Goal: Transaction & Acquisition: Purchase product/service

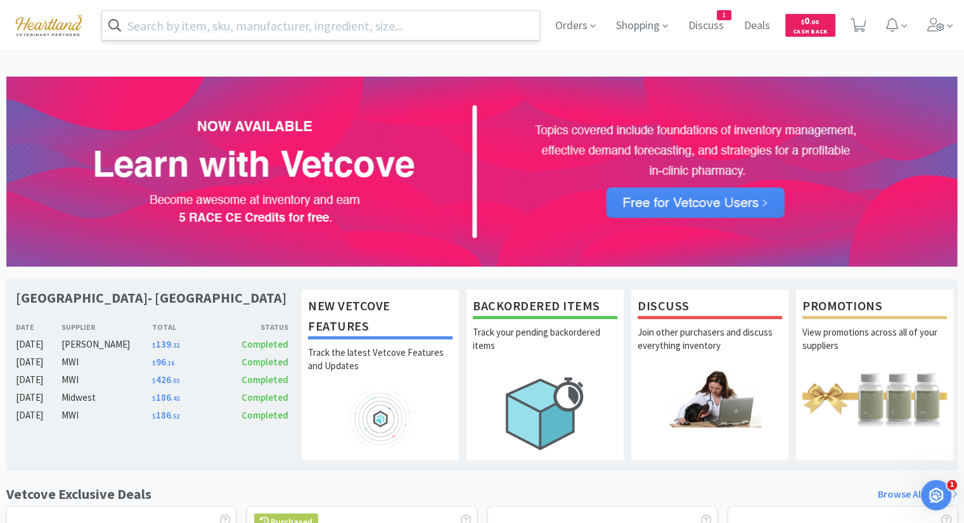
drag, startPoint x: 392, startPoint y: 18, endPoint x: 394, endPoint y: 11, distance: 7.8
click at [394, 18] on input "text" at bounding box center [320, 25] width 437 height 29
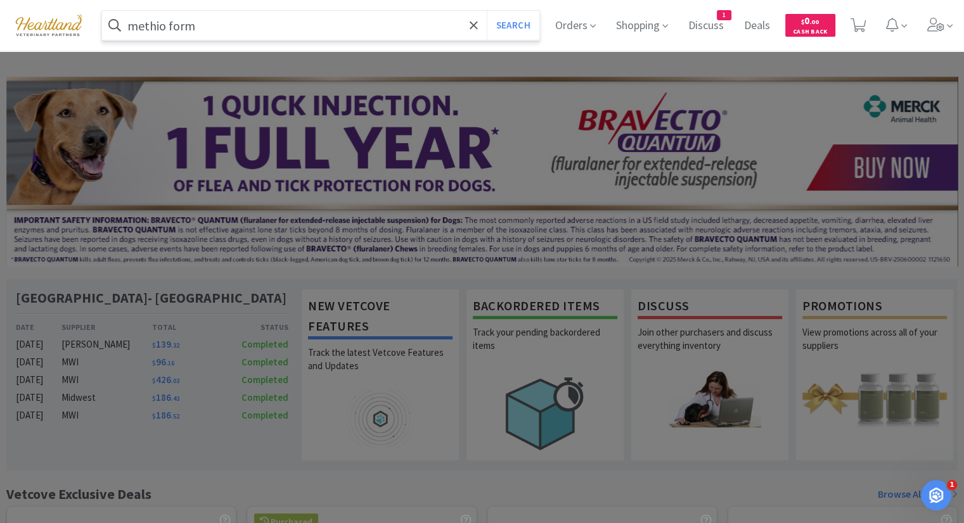
click at [487, 11] on button "Search" at bounding box center [513, 25] width 53 height 29
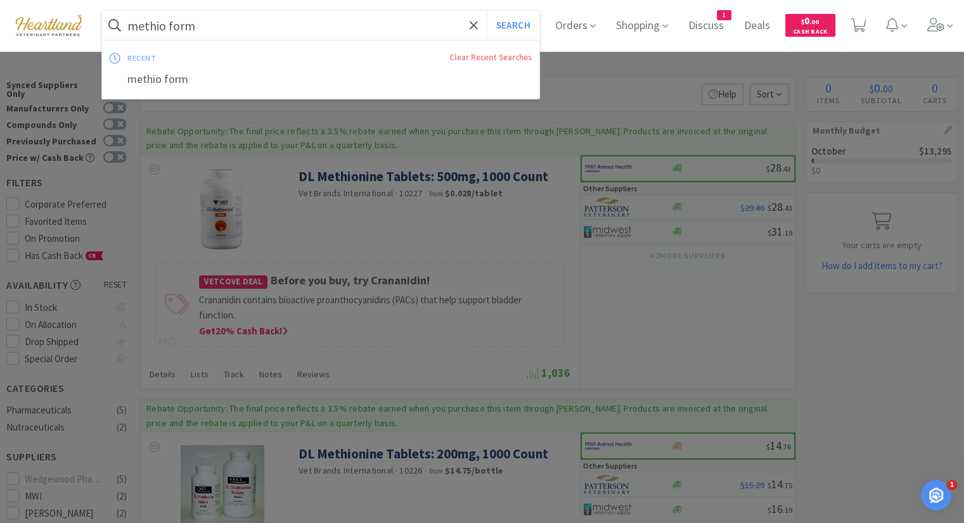
click at [295, 15] on input "methio form" at bounding box center [320, 25] width 437 height 29
click at [170, 21] on input "methio form" at bounding box center [320, 25] width 437 height 29
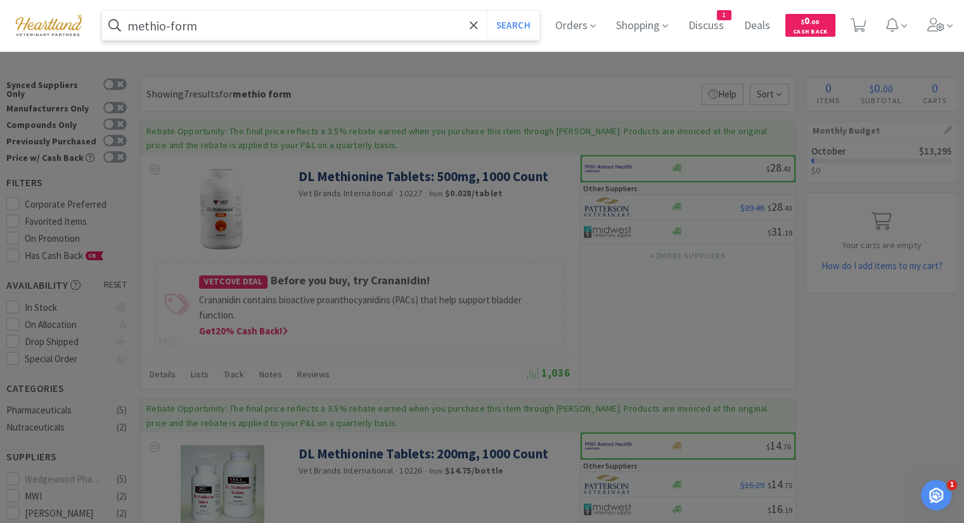
click at [487, 11] on button "Search" at bounding box center [513, 25] width 53 height 29
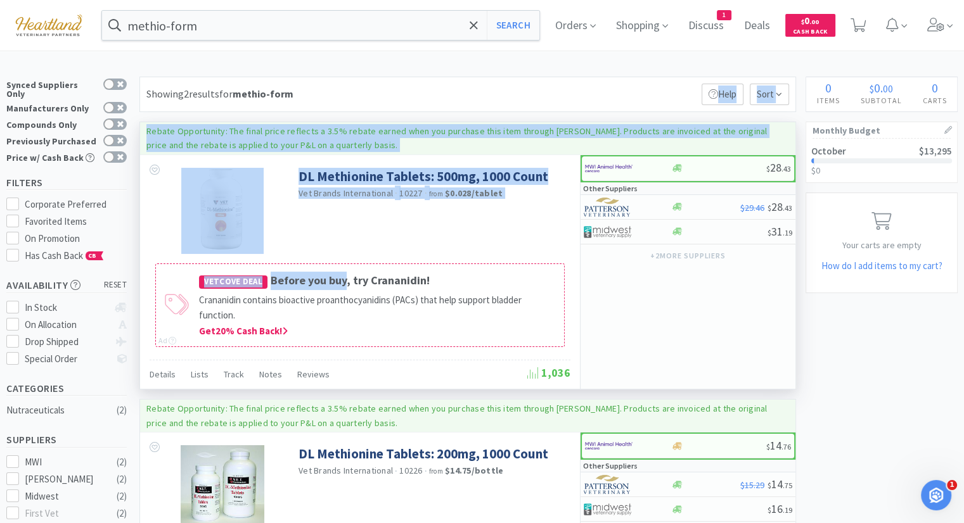
drag, startPoint x: 453, startPoint y: 79, endPoint x: 294, endPoint y: 283, distance: 258.7
click at [335, 270] on div "Showing 2 results for methio-form Filters Help Sort Rebate Opportunity: The fin…" at bounding box center [464, 344] width 663 height 535
click at [345, 234] on div "DL Methionine Tablets: 500mg, 1000 Count Vet Brands International · 10227 · fro…" at bounding box center [360, 207] width 440 height 105
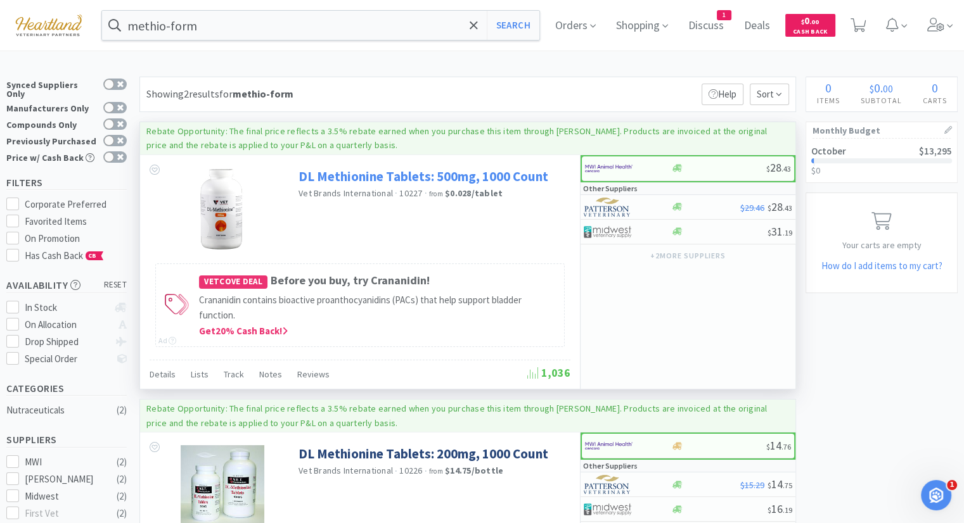
click at [347, 174] on link "DL Methionine Tablets: 500mg, 1000 Count" at bounding box center [423, 176] width 250 height 17
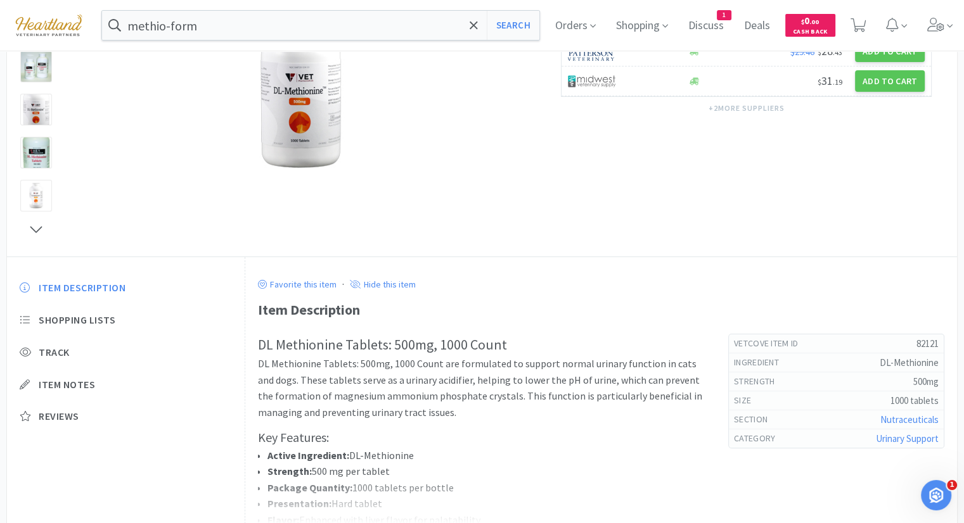
scroll to position [253, 0]
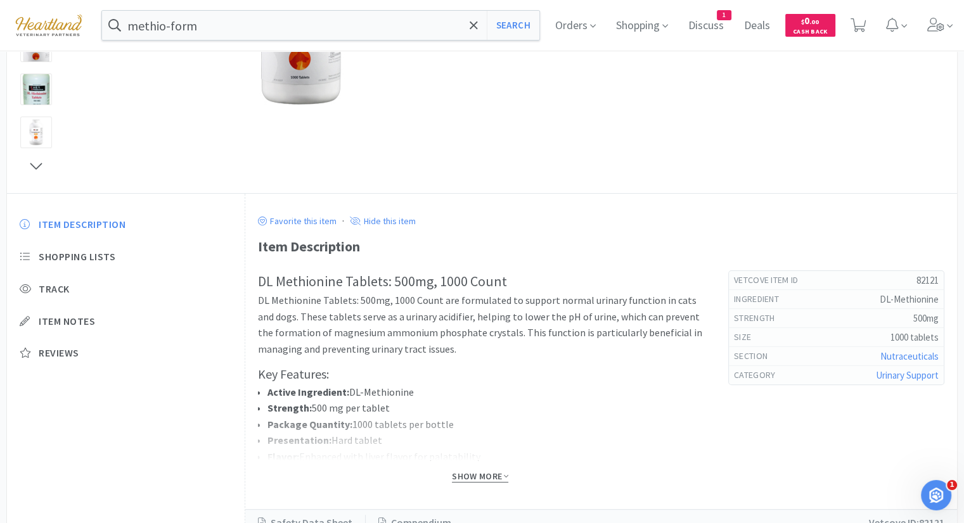
click at [479, 475] on span "Show More" at bounding box center [480, 477] width 56 height 12
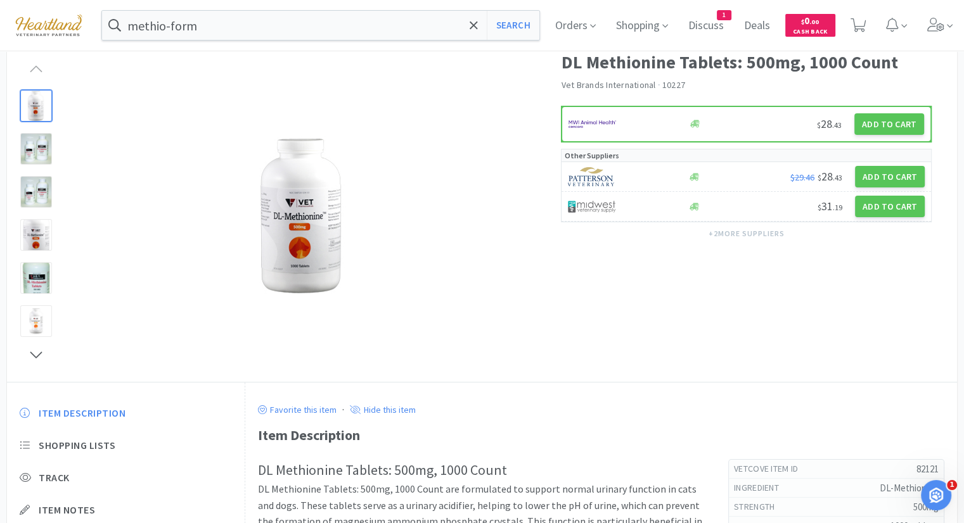
scroll to position [0, 0]
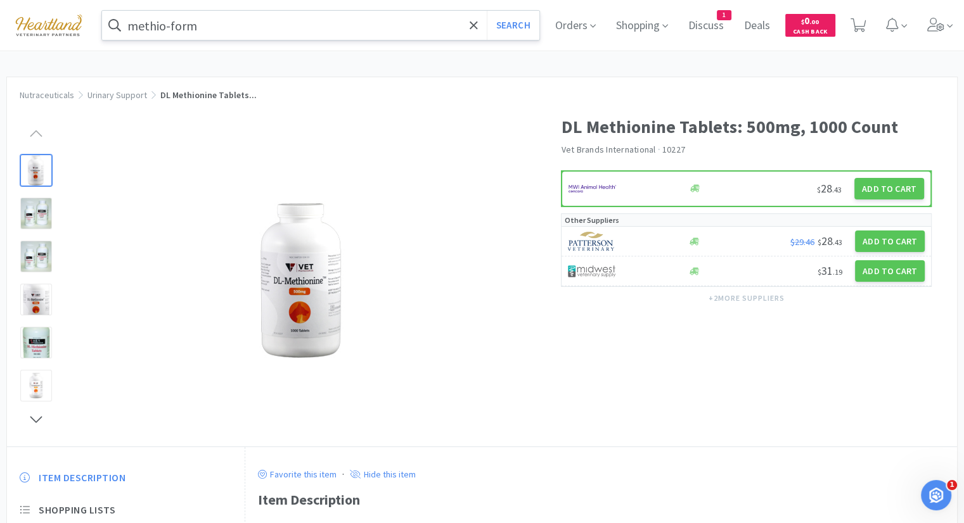
click at [253, 21] on input "methio-form" at bounding box center [320, 25] width 437 height 29
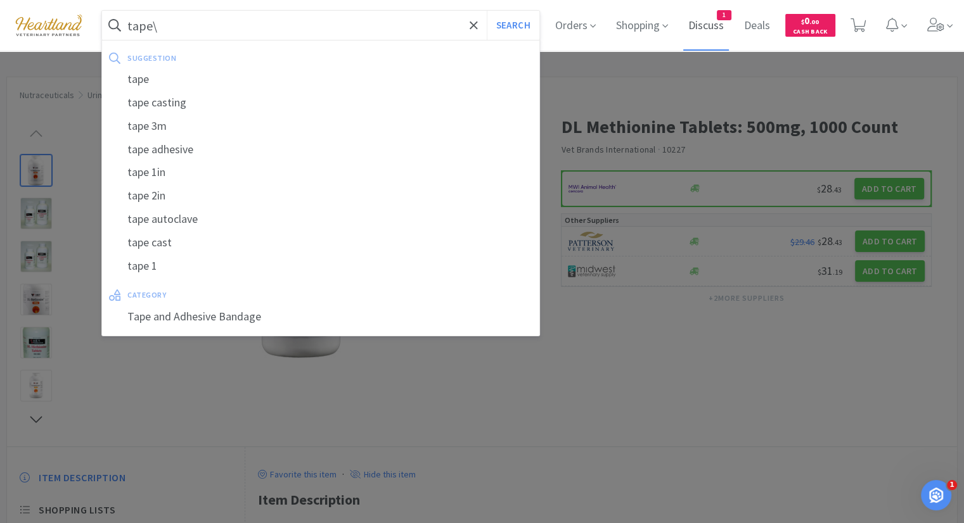
click at [487, 11] on button "Search" at bounding box center [513, 25] width 53 height 29
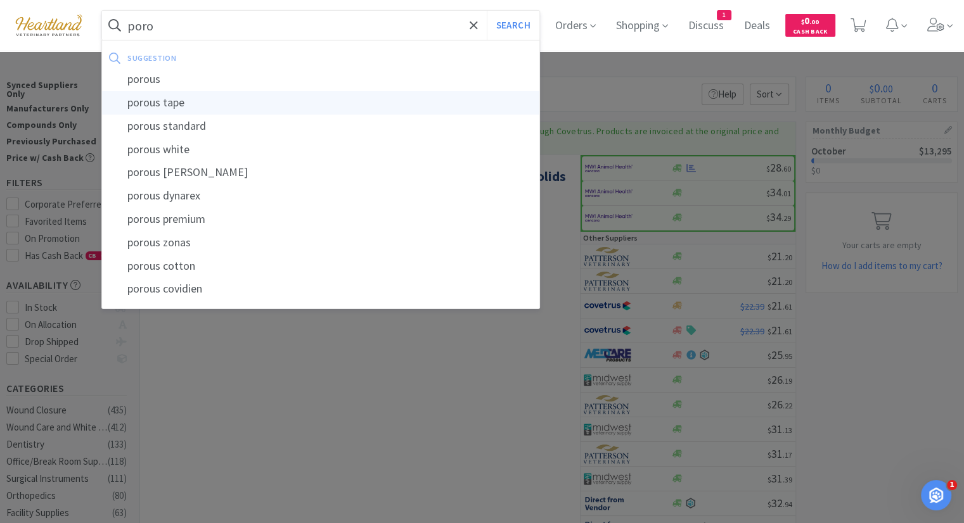
click at [255, 103] on div "porous tape" at bounding box center [320, 102] width 437 height 23
type input "porous tape"
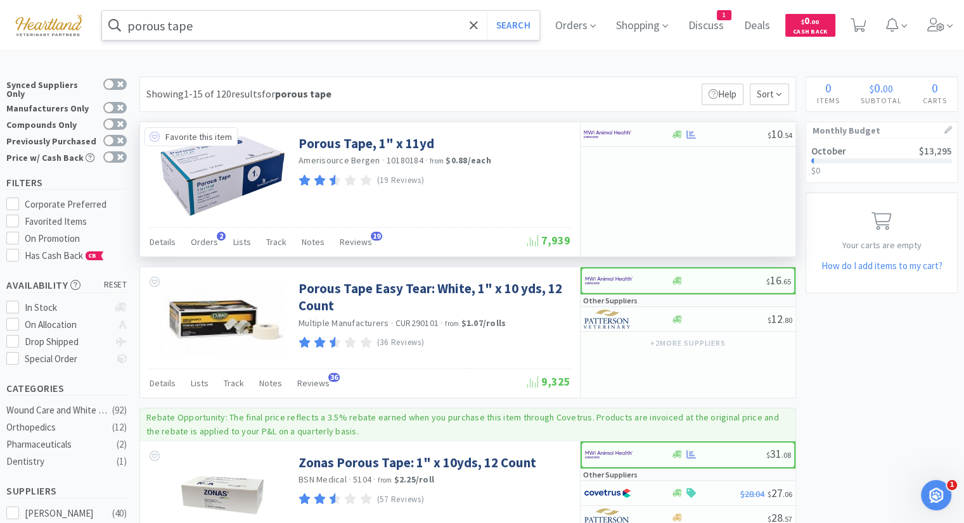
click at [153, 136] on icon at bounding box center [155, 137] width 10 height 10
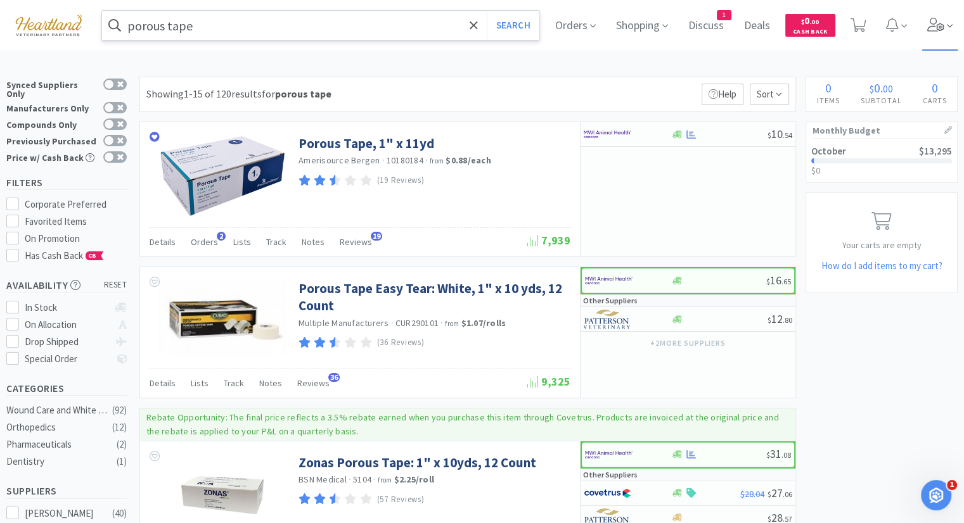
click at [945, 19] on icon at bounding box center [936, 25] width 18 height 14
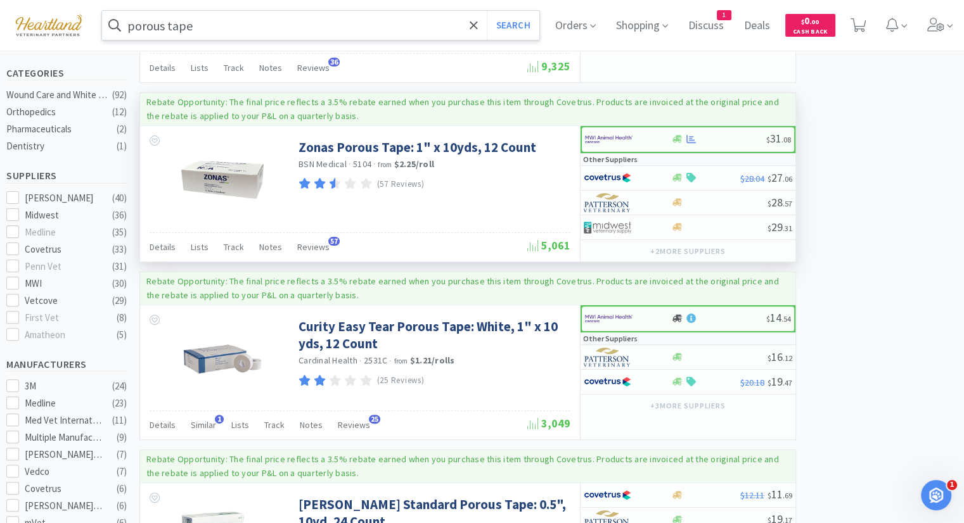
scroll to position [317, 0]
click at [267, 244] on span "Notes" at bounding box center [270, 245] width 23 height 11
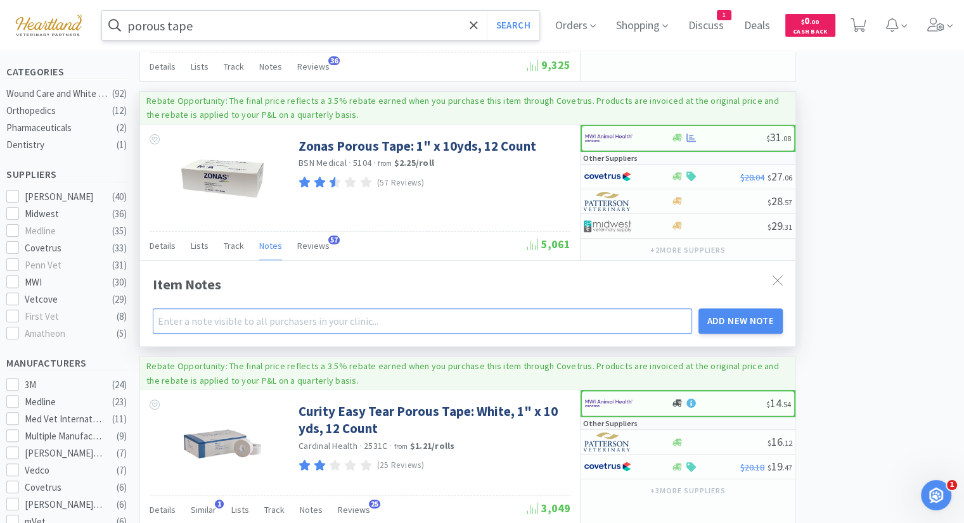
click at [421, 326] on input "text" at bounding box center [422, 321] width 539 height 25
type input "don't like - not sticky"
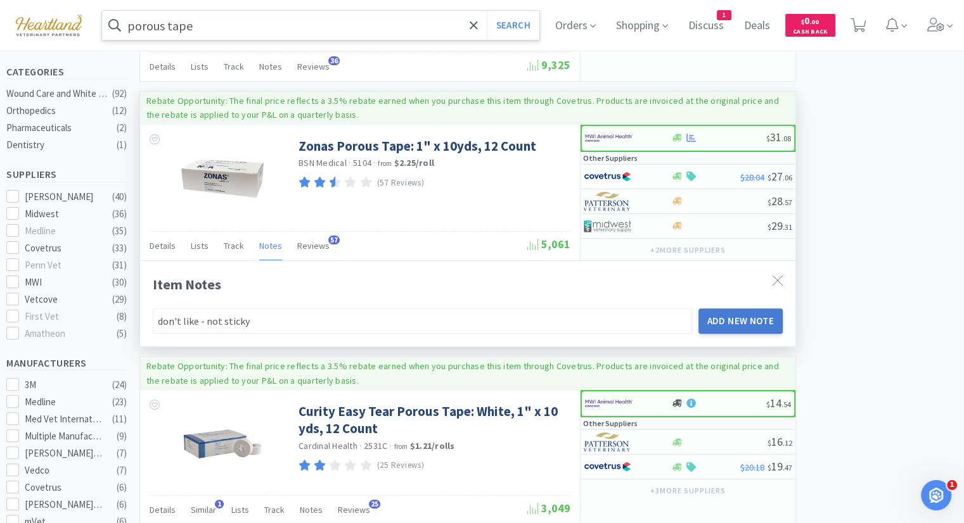
click at [736, 322] on button "Add New Note" at bounding box center [740, 321] width 85 height 25
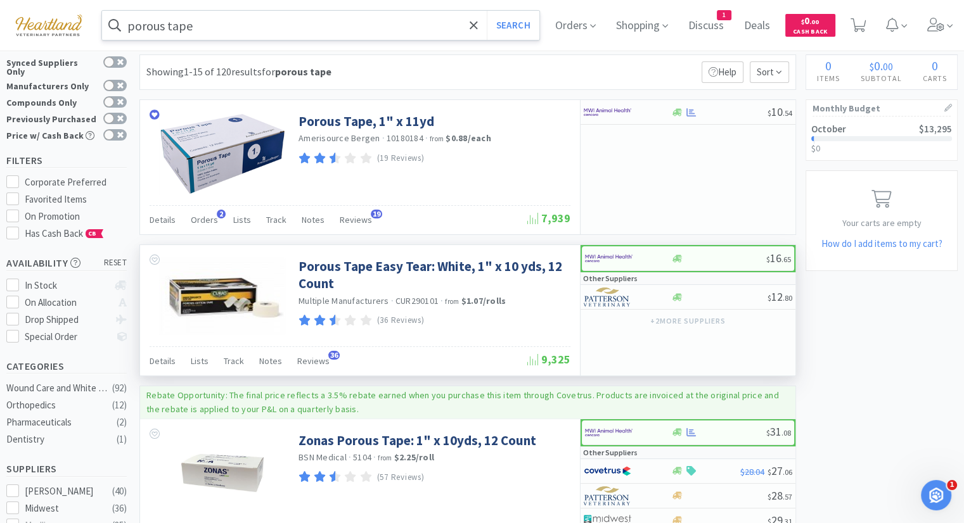
scroll to position [0, 0]
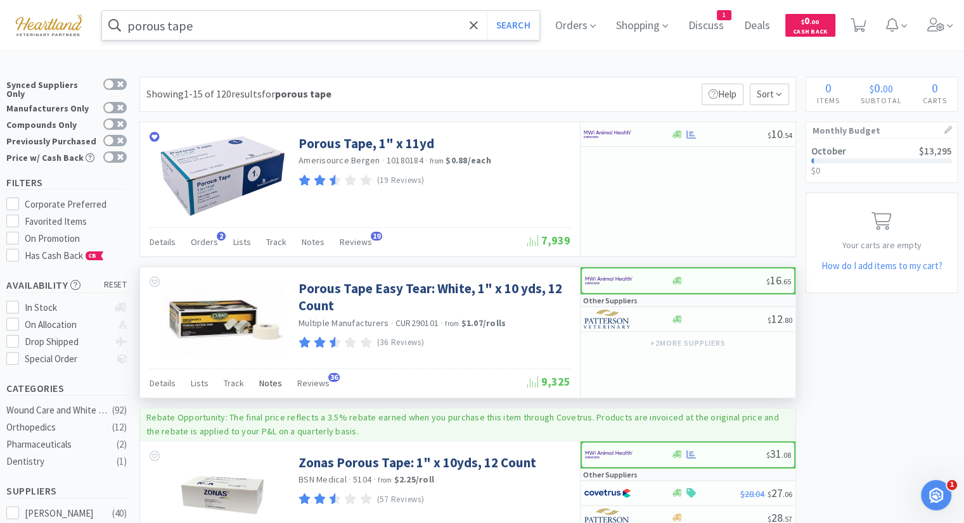
click at [271, 385] on span "Notes" at bounding box center [270, 383] width 23 height 11
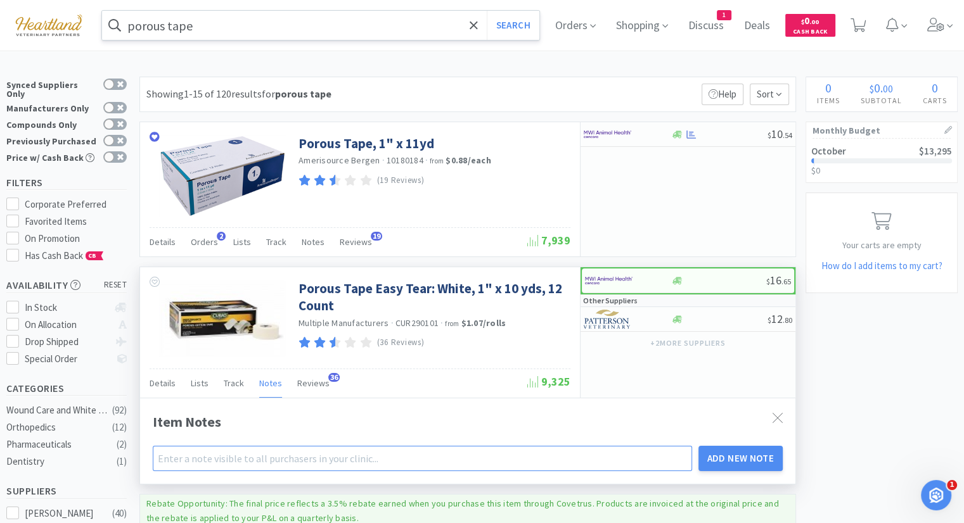
click at [343, 457] on input "text" at bounding box center [422, 458] width 539 height 25
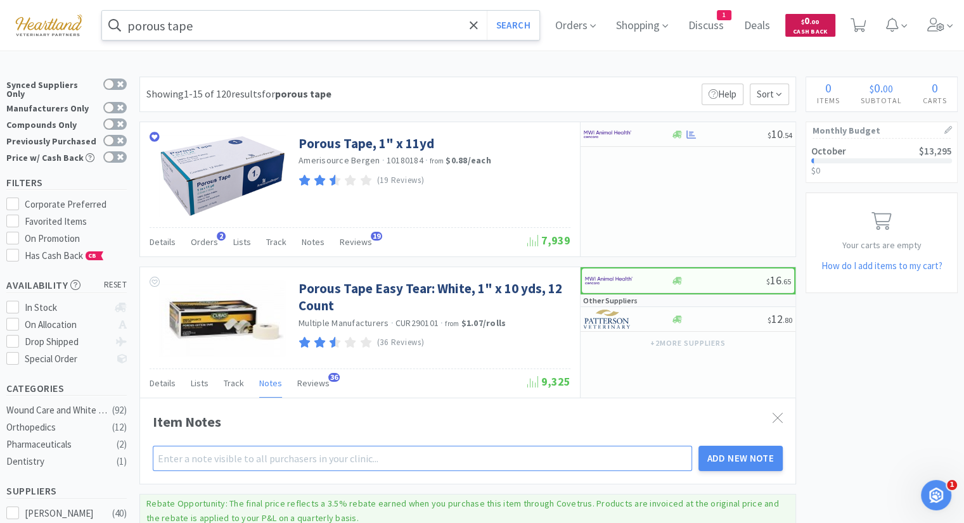
type input "t"
type input "te"
type input "tec"
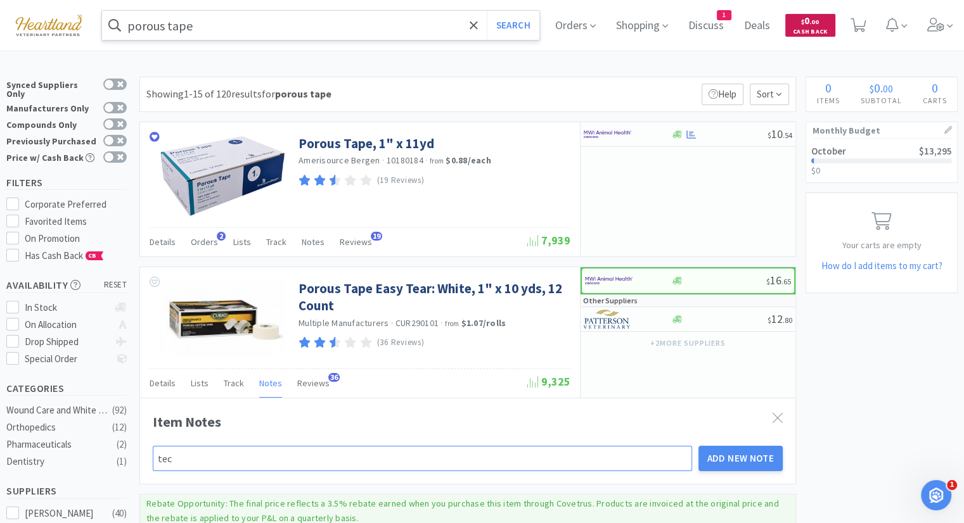
type input "tech"
type input "techs"
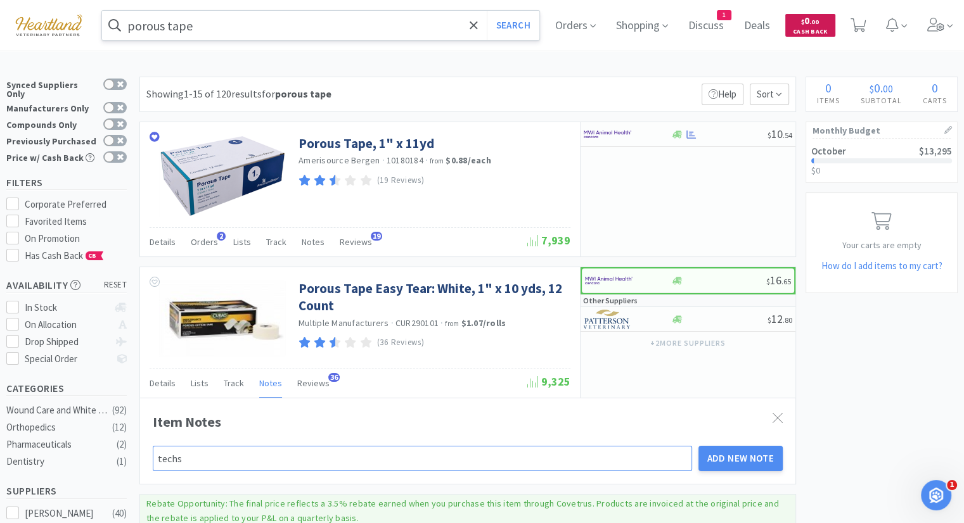
type input "techs"
type input "techs d"
type input "techs di"
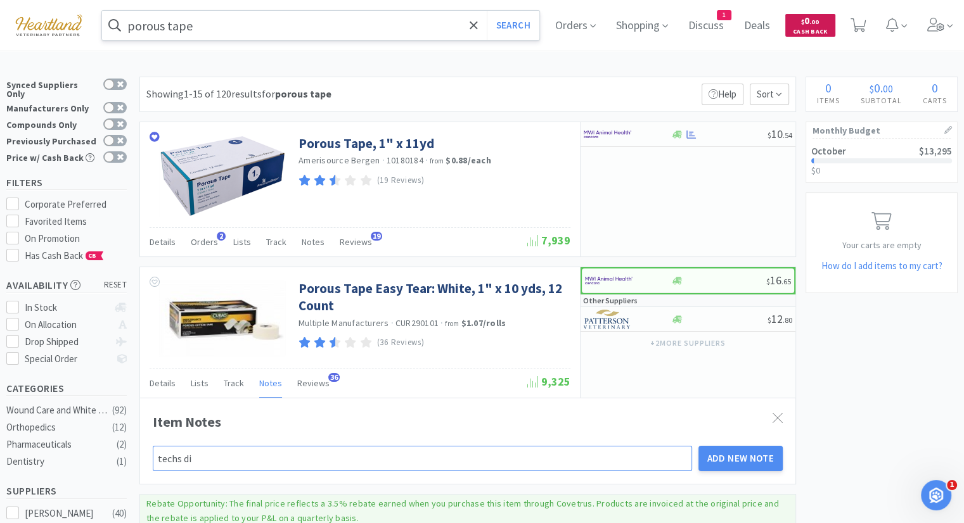
type input "techs dis"
type input "techs disl"
type input "techs disli"
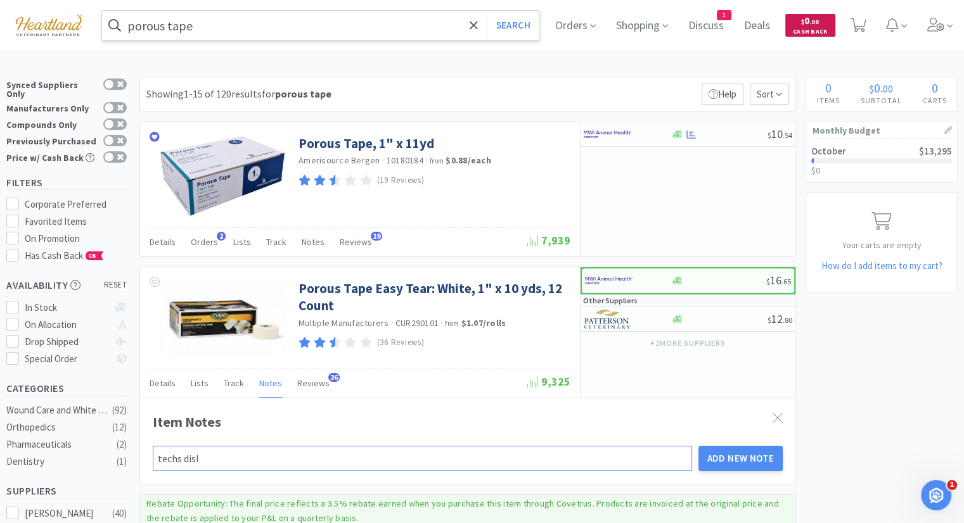
type input "techs disli"
type input "techs dislik"
type input "techs dislike"
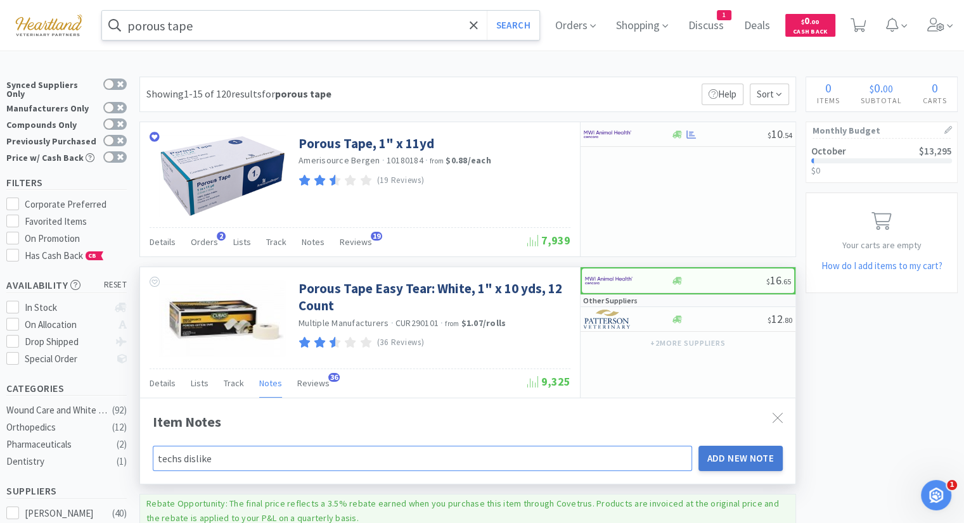
type input "techs dislike"
click at [745, 455] on button "Add New Note" at bounding box center [740, 458] width 85 height 25
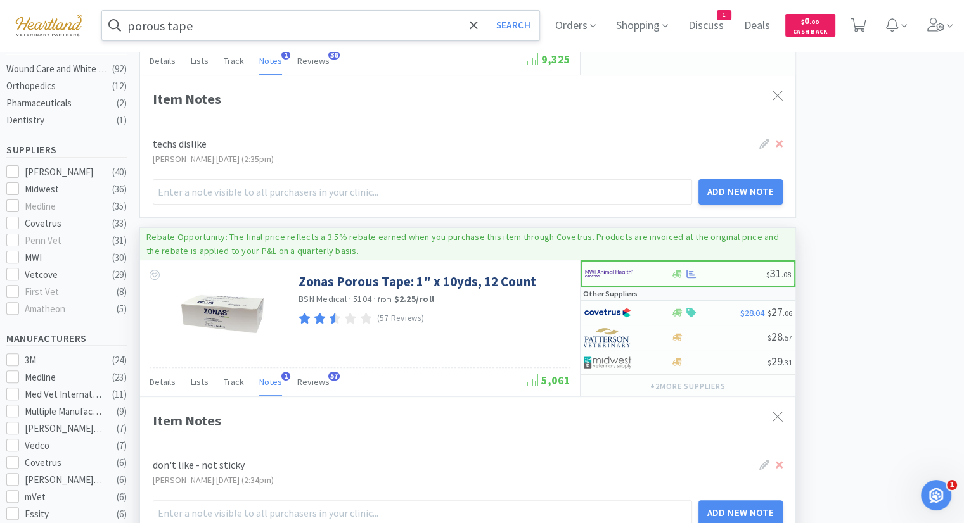
scroll to position [380, 0]
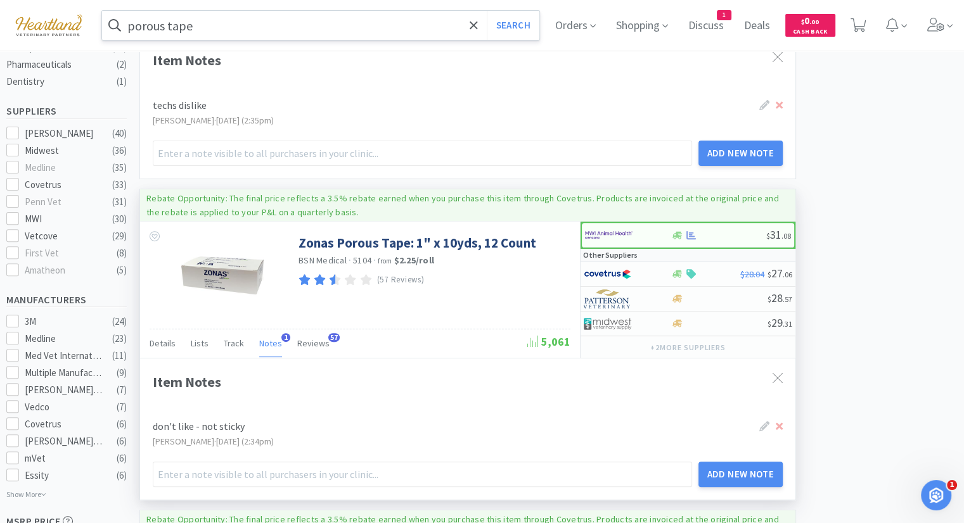
click at [271, 339] on span "Notes" at bounding box center [270, 343] width 23 height 11
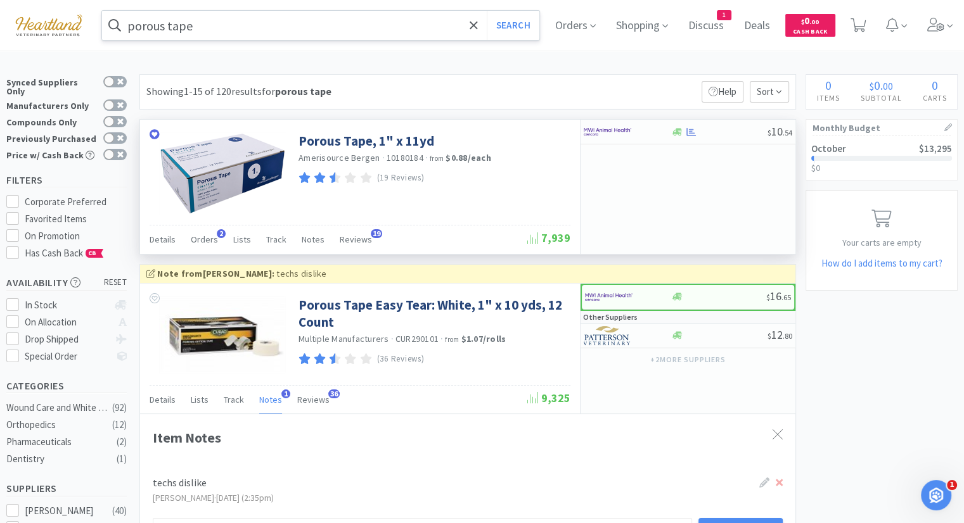
scroll to position [0, 0]
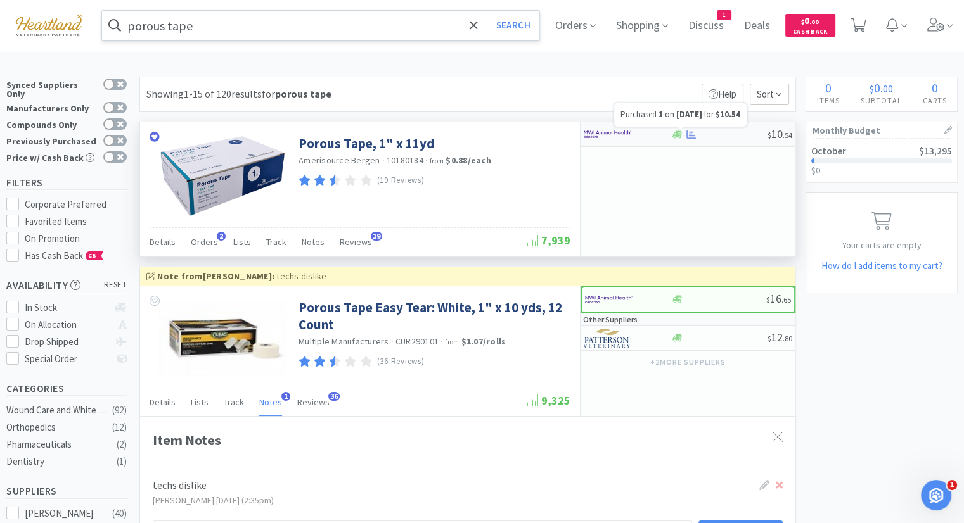
select select "1"
select select "2"
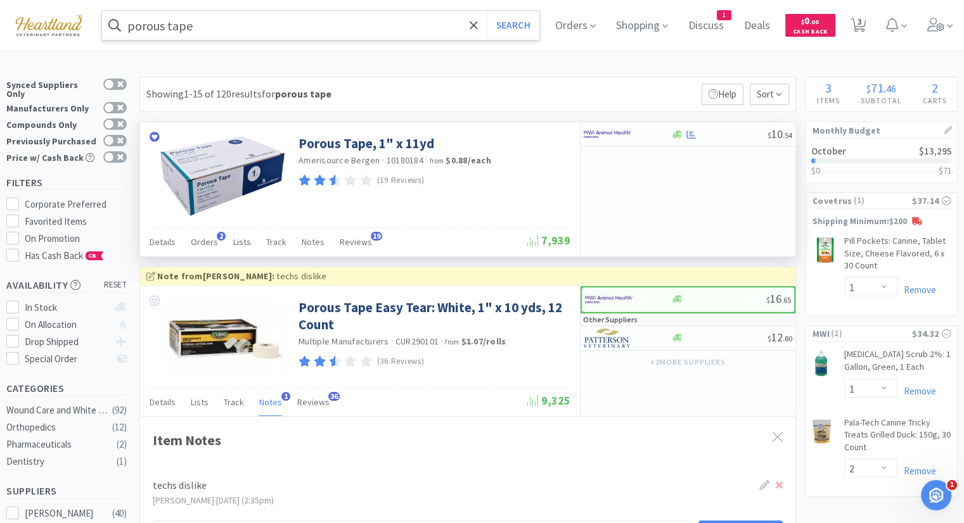
select select "1"
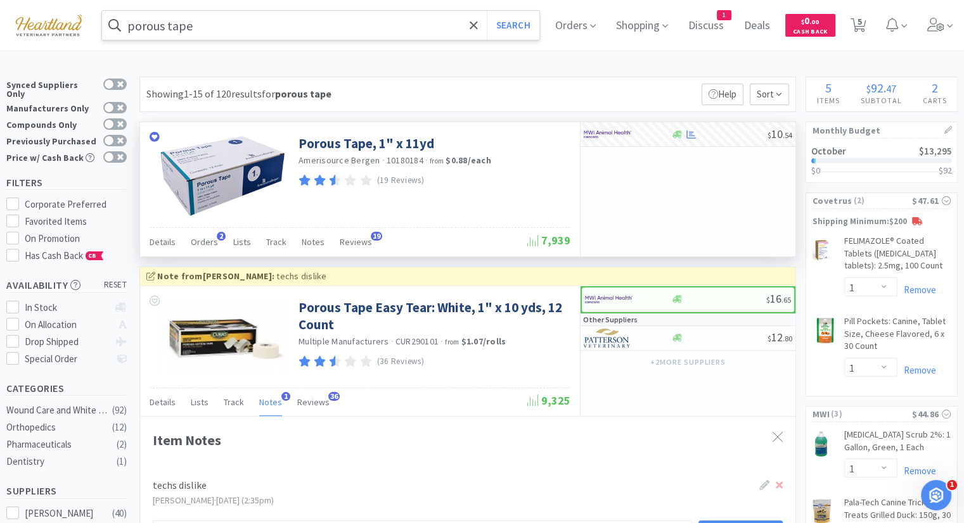
select select "2"
select select "1"
select select "3"
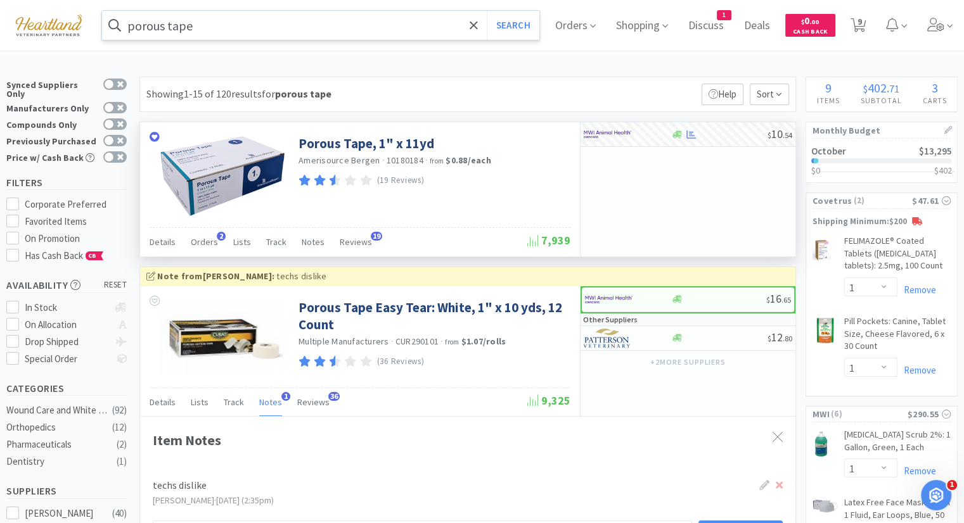
select select "4"
select select "1"
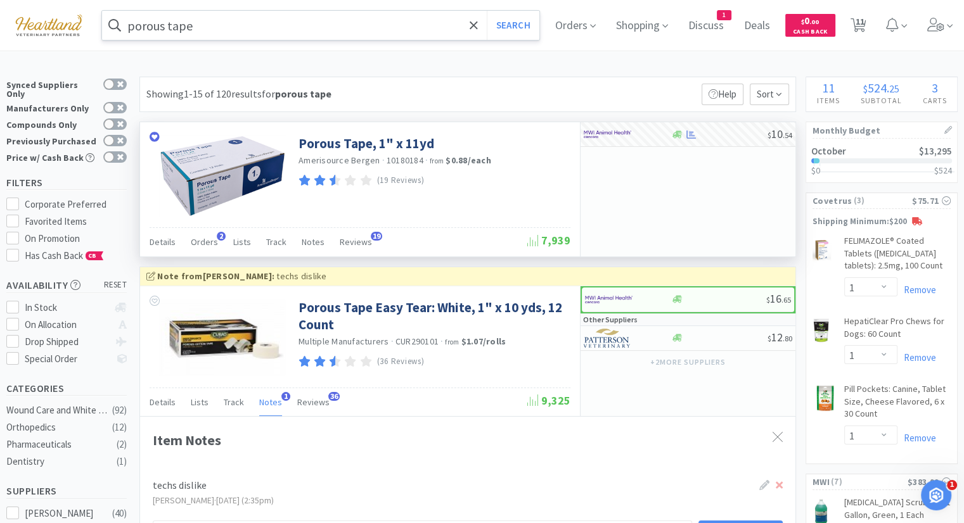
select select "2"
select select "1"
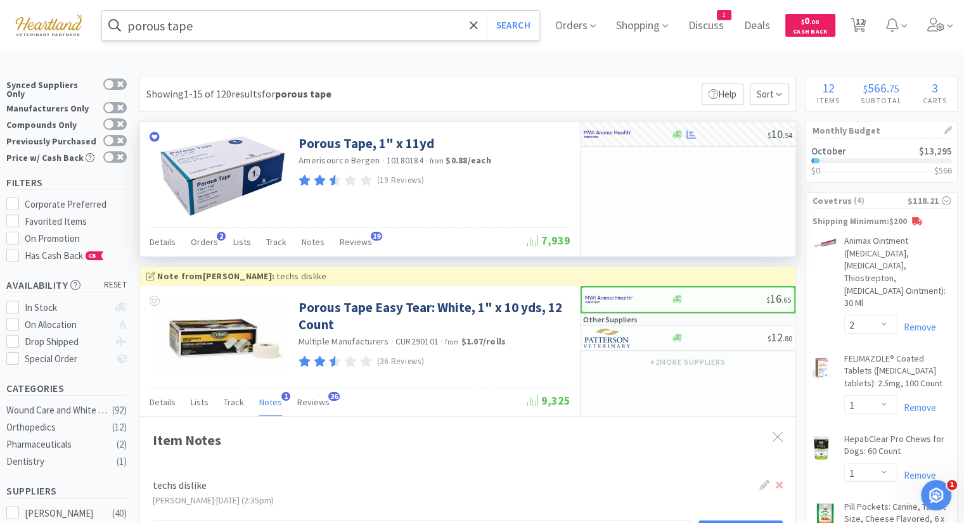
select select "1"
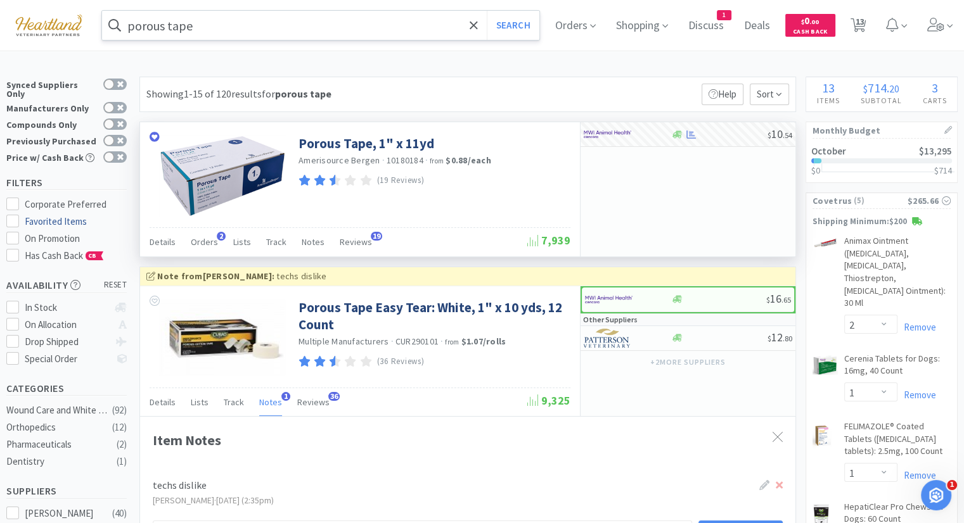
select select "1"
select select "2"
select select "1"
select select "3"
select select "4"
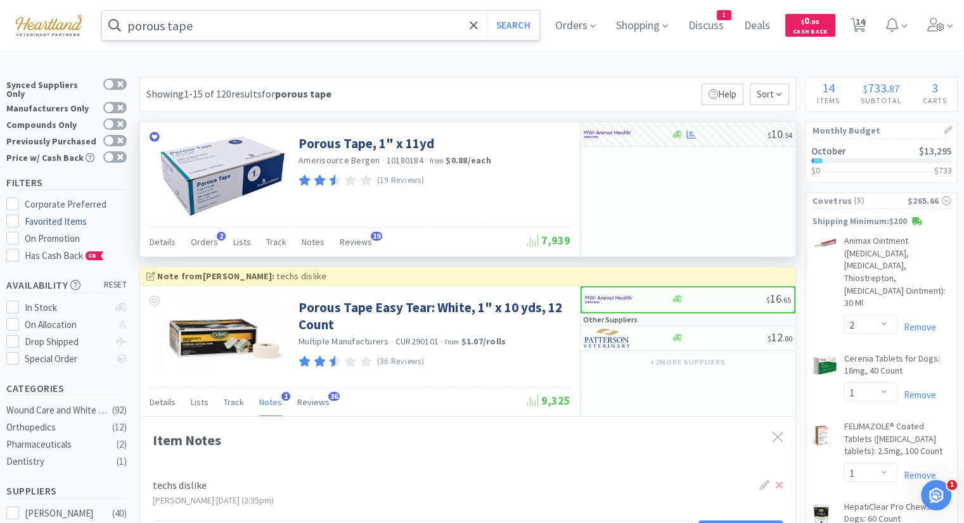
select select "3"
select select "1"
select select "2"
select select "1"
select select "3"
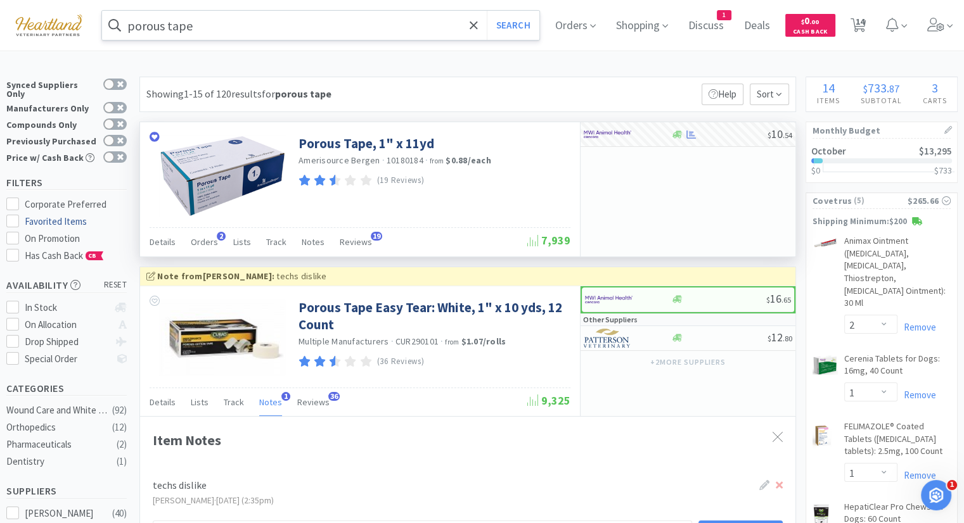
select select "4"
select select "1"
select select "2"
select select "1"
select select "3"
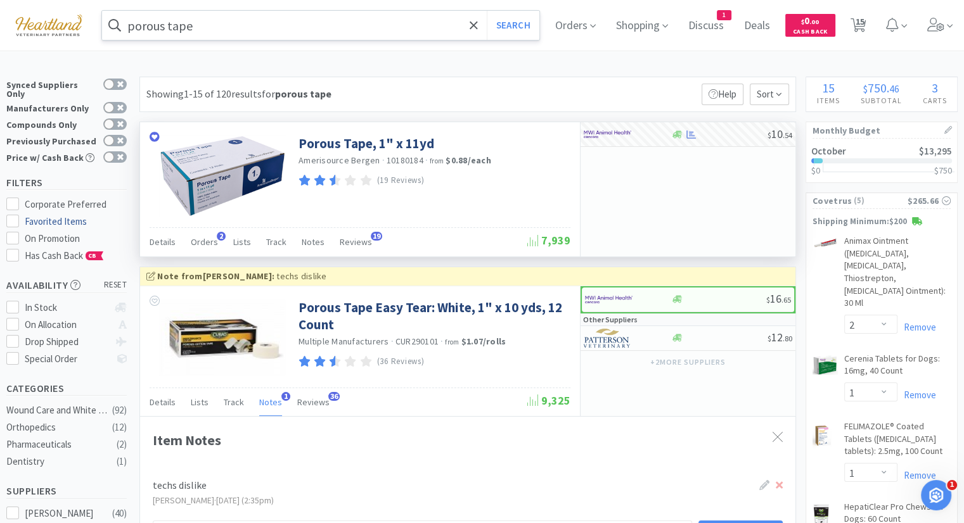
select select "4"
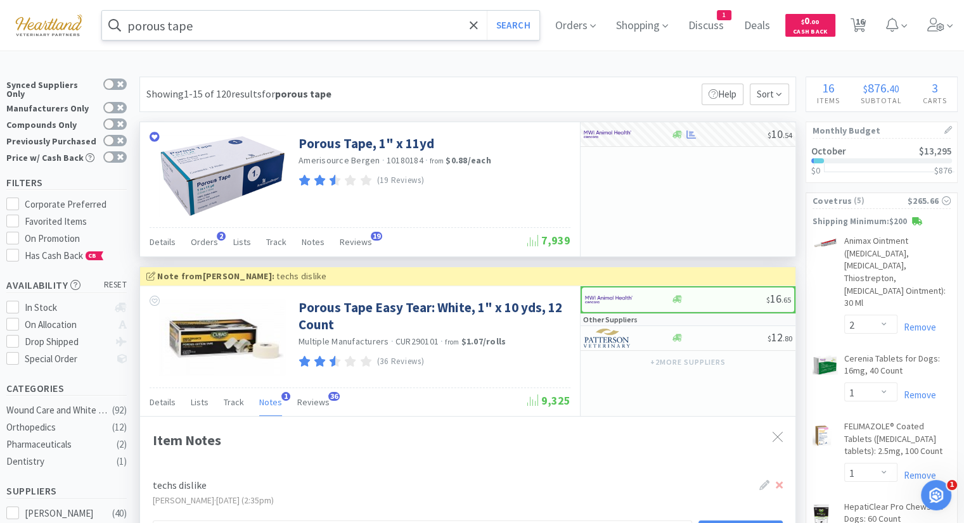
select select "1"
select select "3"
select select "1"
select select "2"
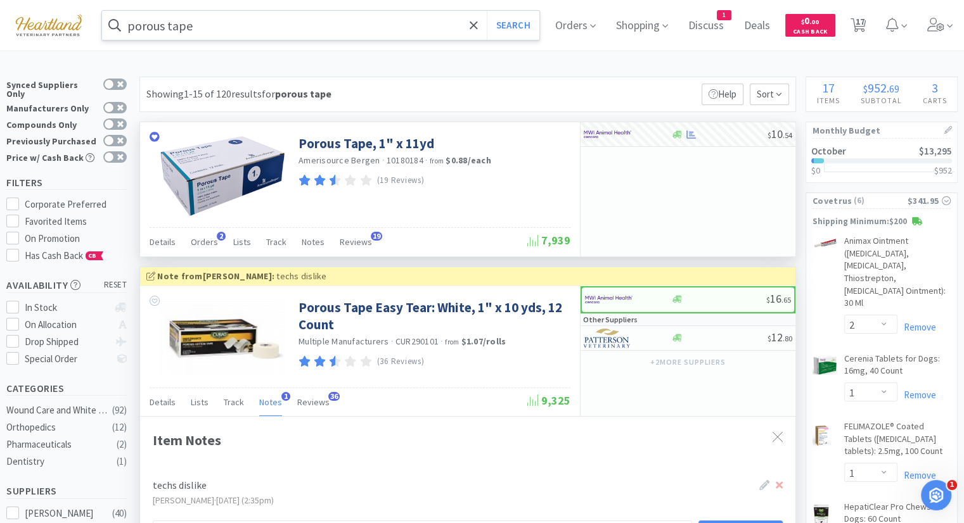
select select "1"
select select "2"
select select "1"
select select "3"
select select "4"
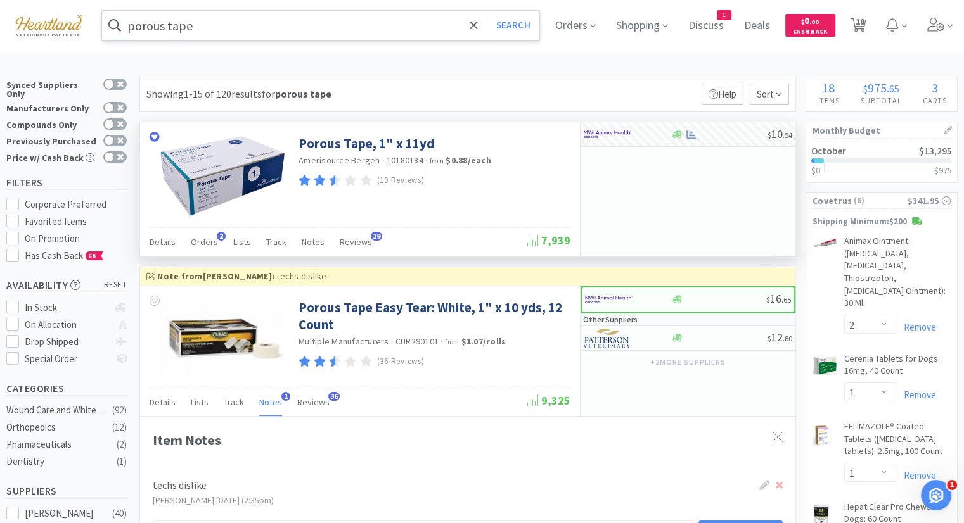
select select "2"
select select "1"
select select "2"
select select "1"
select select "2"
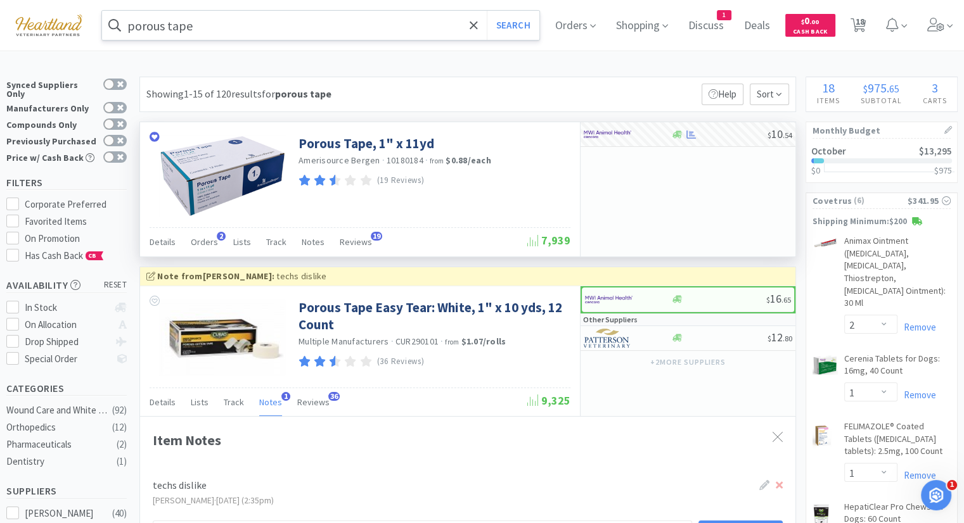
select select "1"
select select "3"
select select "4"
select select "2"
select select "1"
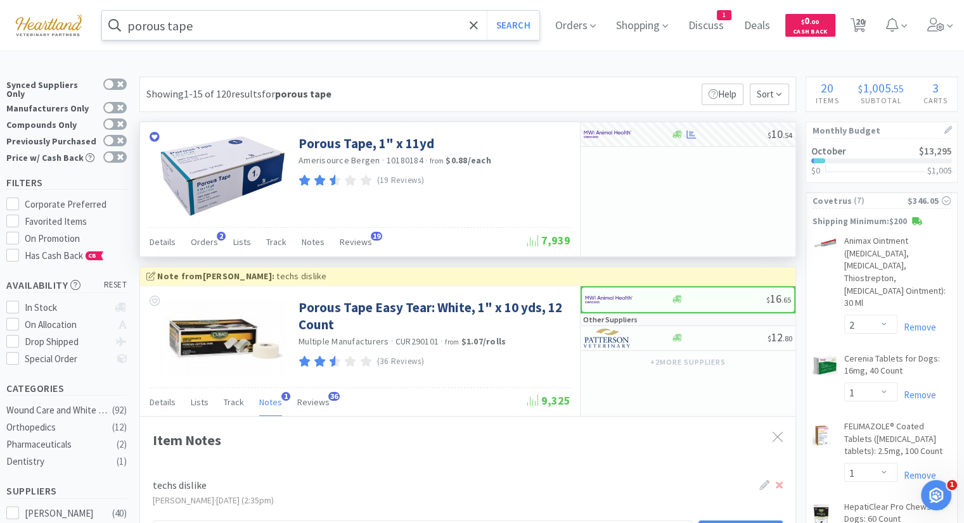
select select "2"
select select "1"
select select "2"
select select "1"
select select "3"
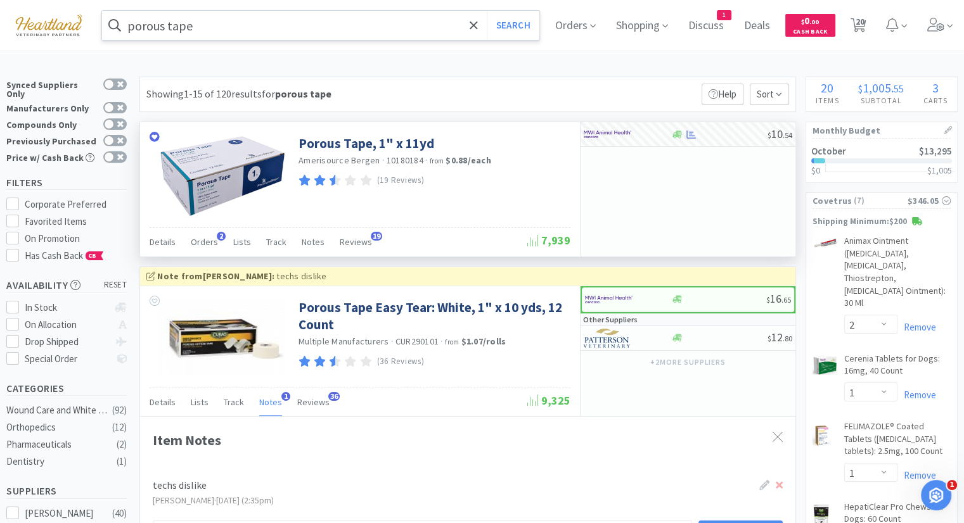
select select "4"
select select "1"
select select "2"
select select "1"
select select "2"
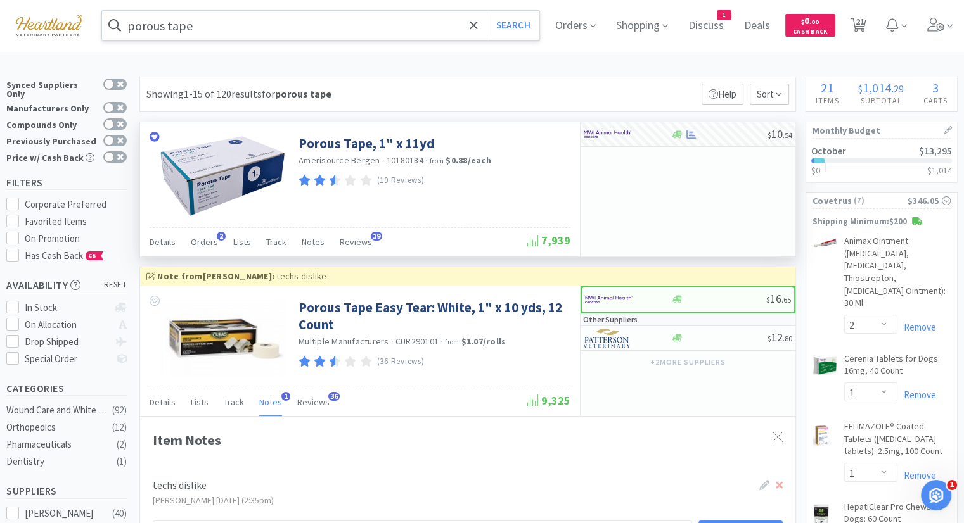
select select "1"
select select "2"
select select "1"
select select "3"
select select "4"
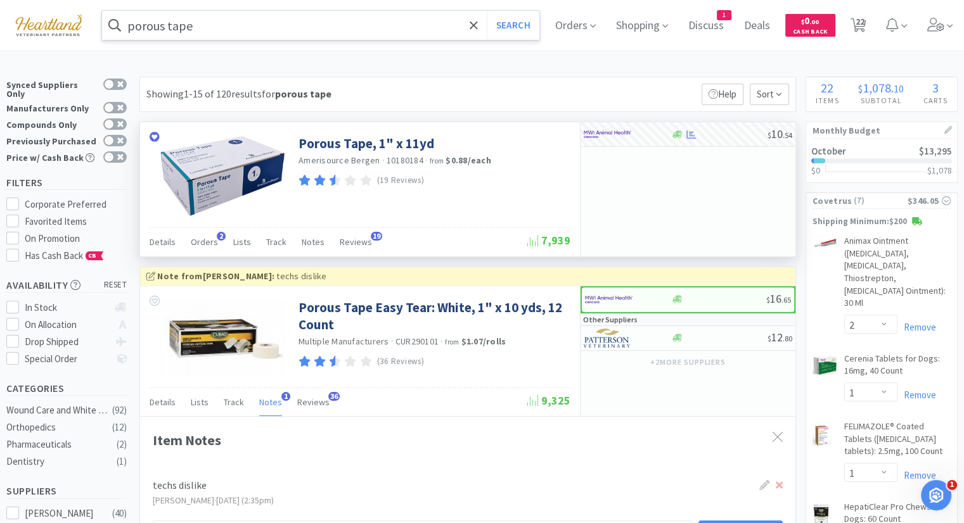
select select "2"
select select "1"
select select "3"
select select "1"
select select "2"
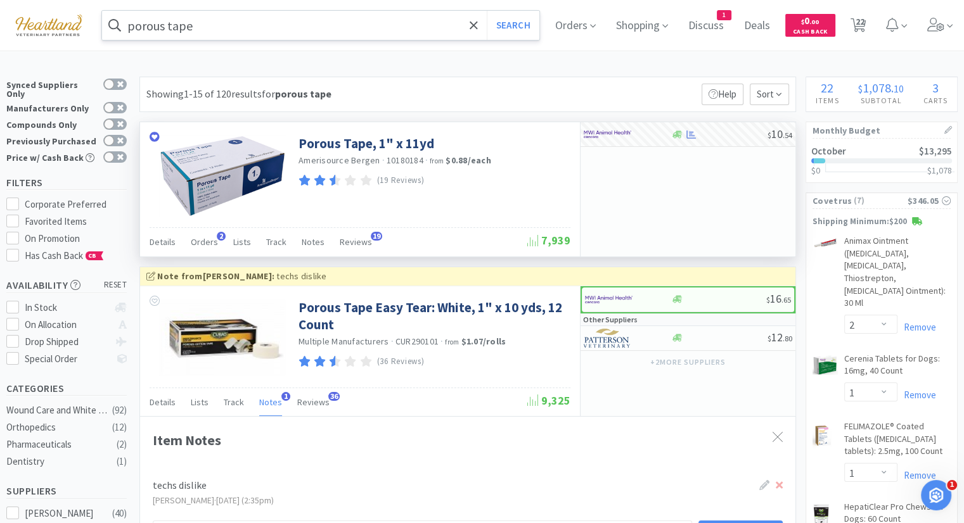
select select "1"
select select "2"
select select "1"
select select "2"
select select "1"
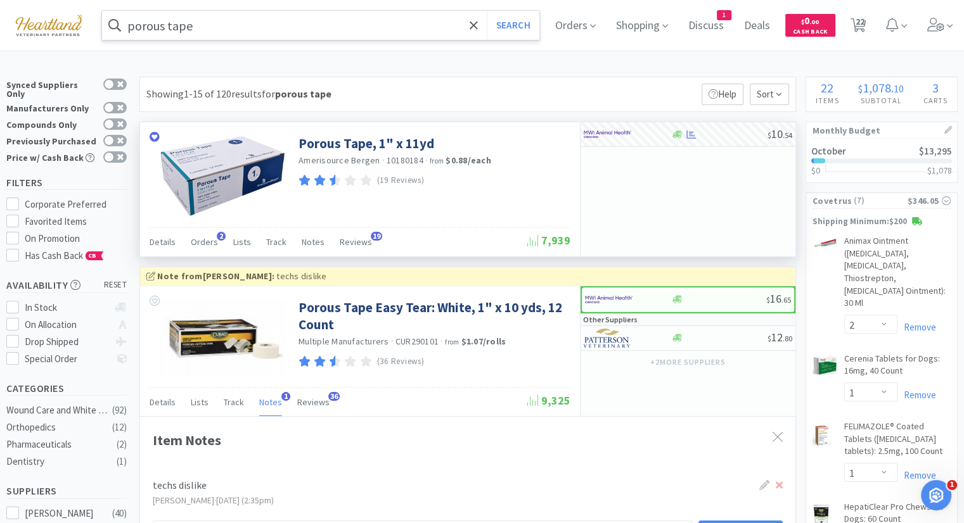
select select "3"
select select "4"
select select "2"
select select "1"
select select "2"
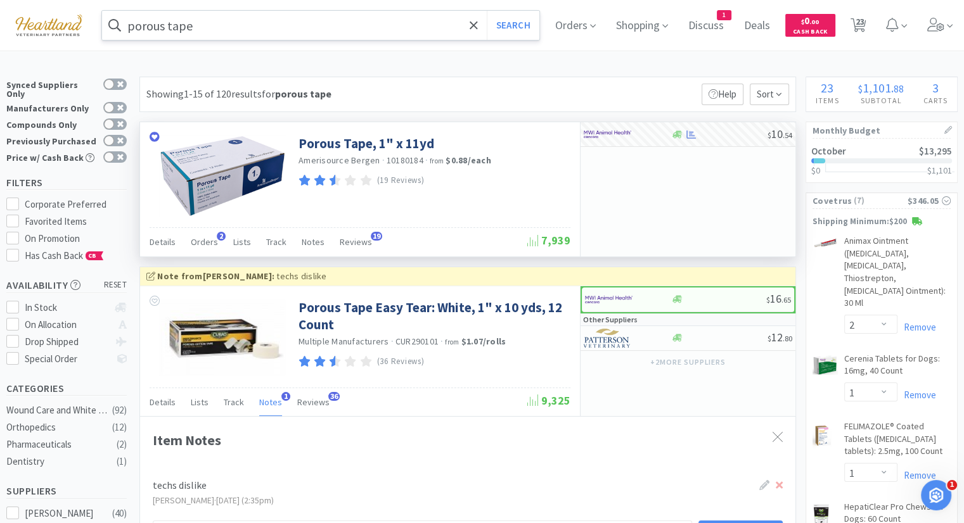
select select "1"
select select "3"
select select "4"
select select "2"
select select "1"
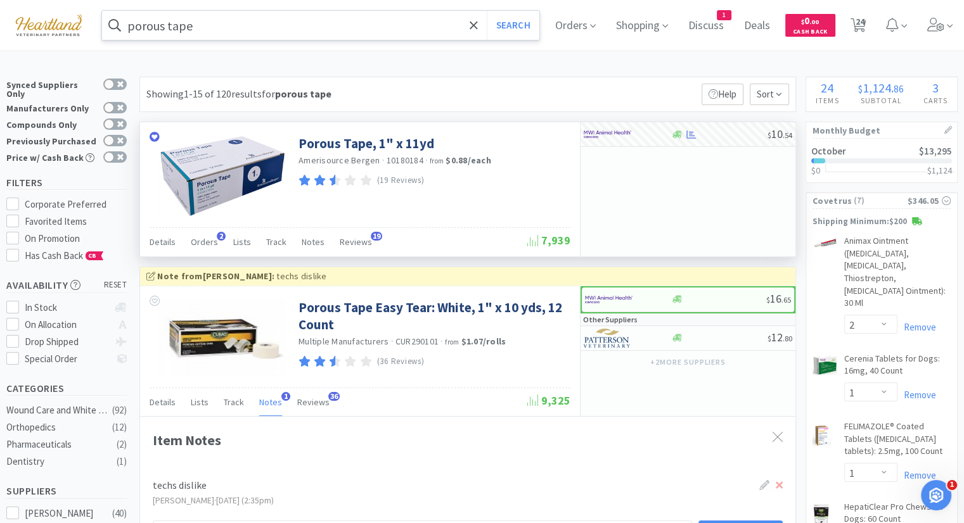
select select "2"
select select "1"
select select "3"
select select "4"
select select "1"
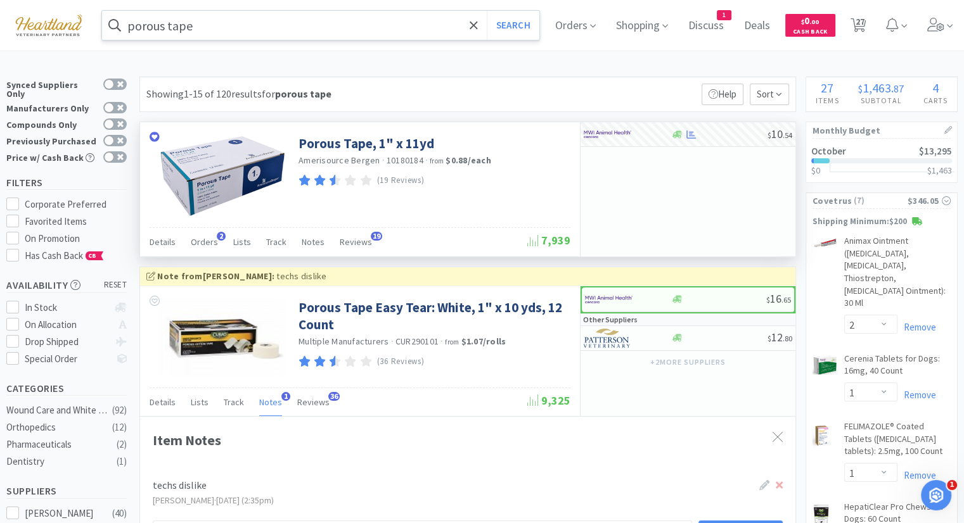
select select "1"
select select "20"
